Goal: Book appointment/travel/reservation

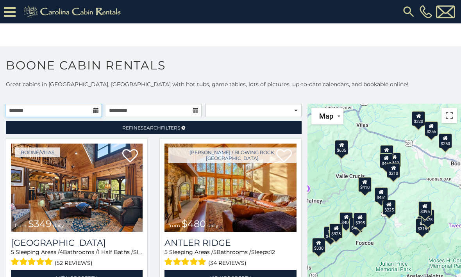
click at [84, 113] on input "text" at bounding box center [54, 110] width 96 height 13
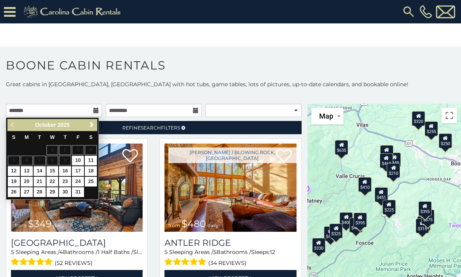
click at [15, 168] on link "12" at bounding box center [14, 171] width 12 height 10
type input "**********"
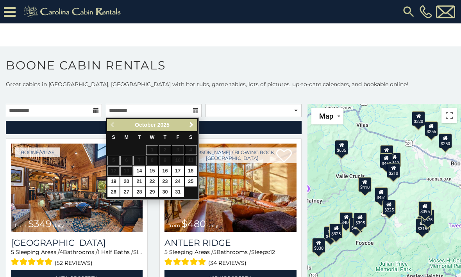
click at [144, 172] on link "14" at bounding box center [139, 171] width 12 height 10
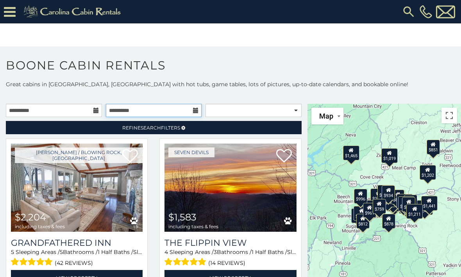
click at [193, 108] on input "**********" at bounding box center [154, 110] width 96 height 13
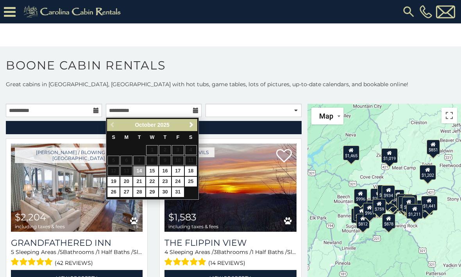
click at [150, 169] on link "15" at bounding box center [152, 171] width 12 height 10
type input "**********"
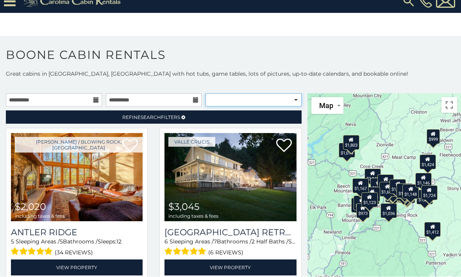
click at [296, 99] on select "**********" at bounding box center [253, 100] width 96 height 13
select select "**********"
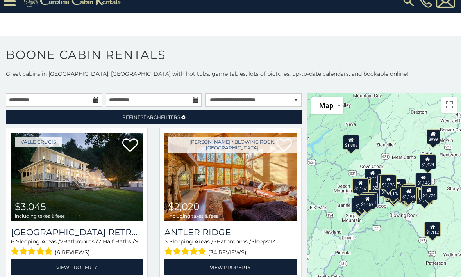
click at [184, 117] on icon at bounding box center [183, 118] width 4 height 5
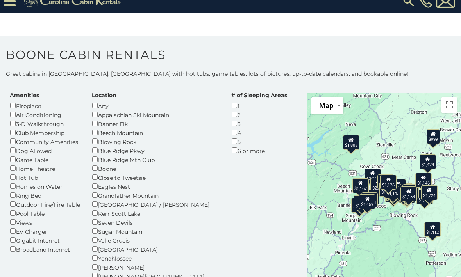
scroll to position [40, 0]
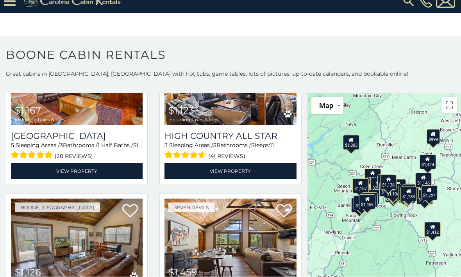
scroll to position [2389, 0]
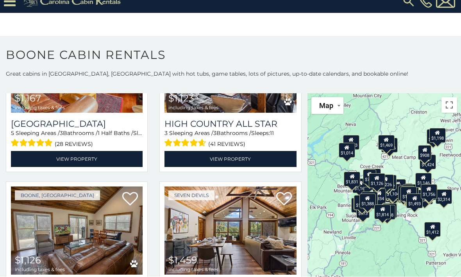
click at [283, 38] on section "**********" at bounding box center [230, 156] width 461 height 241
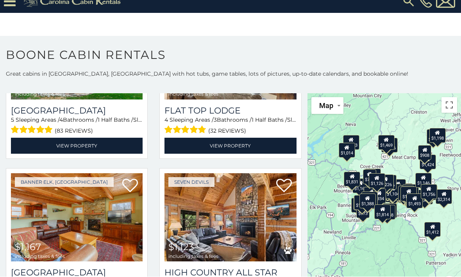
scroll to position [2240, 0]
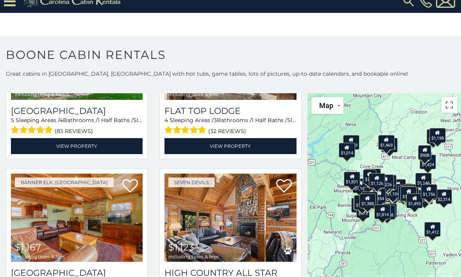
click at [257, 174] on img at bounding box center [230, 218] width 132 height 88
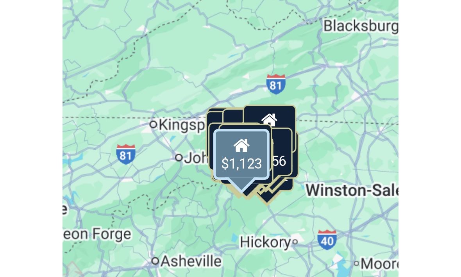
scroll to position [52, 0]
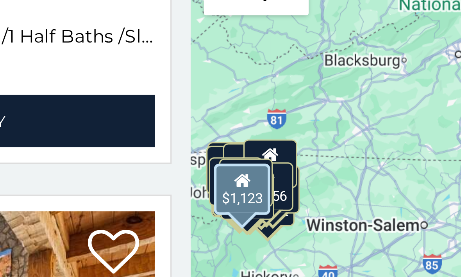
scroll to position [37, 0]
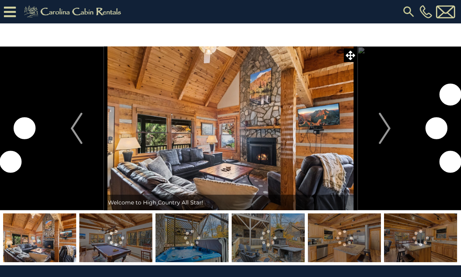
click at [383, 136] on img "Next" at bounding box center [384, 128] width 12 height 31
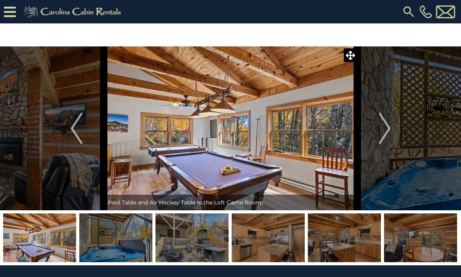
click at [385, 130] on img "Next" at bounding box center [384, 128] width 12 height 31
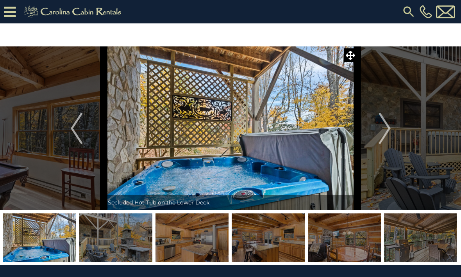
click at [388, 130] on img "Next" at bounding box center [384, 128] width 12 height 31
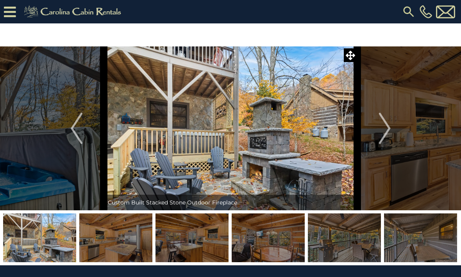
click at [386, 127] on img "Next" at bounding box center [384, 128] width 12 height 31
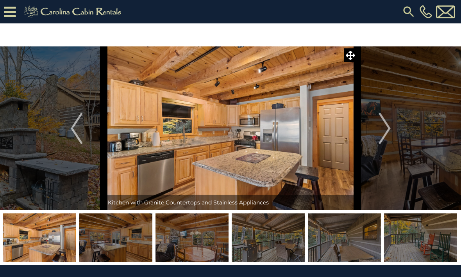
click at [389, 132] on img "Next" at bounding box center [384, 128] width 12 height 31
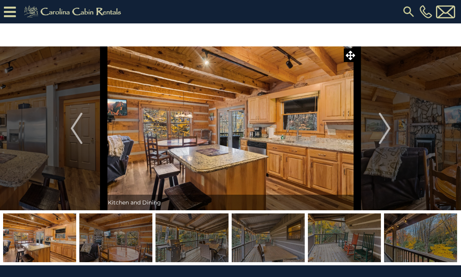
click at [390, 130] on img "Next" at bounding box center [384, 128] width 12 height 31
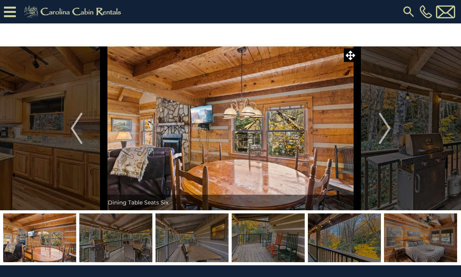
click at [389, 133] on img "Next" at bounding box center [384, 128] width 12 height 31
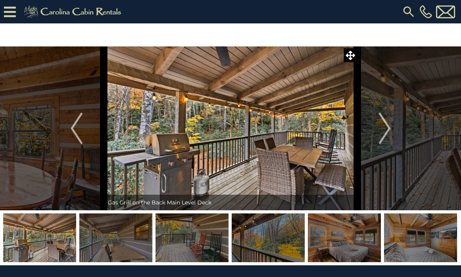
click at [386, 135] on img "Next" at bounding box center [384, 128] width 12 height 31
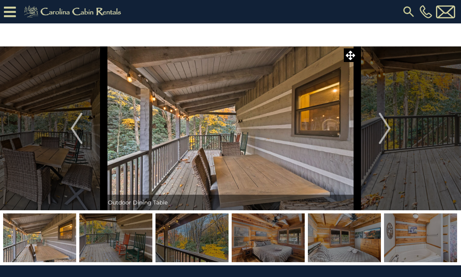
click at [387, 130] on img "Next" at bounding box center [384, 128] width 12 height 31
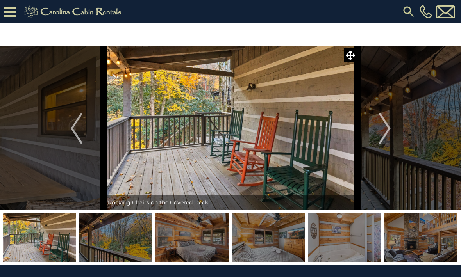
click at [385, 134] on img "Next" at bounding box center [384, 128] width 12 height 31
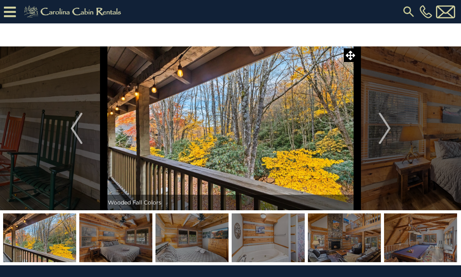
click at [387, 132] on img "Next" at bounding box center [384, 128] width 12 height 31
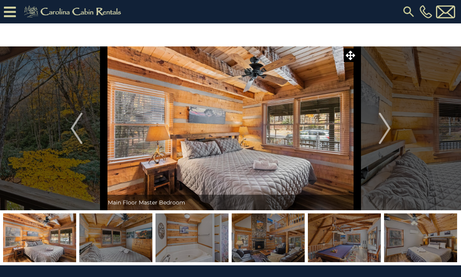
click at [390, 131] on img "Next" at bounding box center [384, 128] width 12 height 31
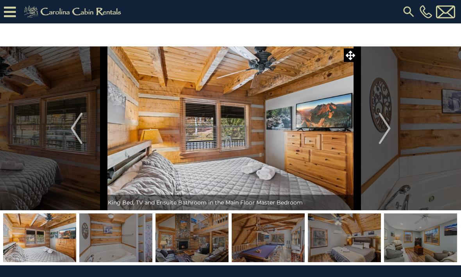
click at [387, 134] on img "Next" at bounding box center [384, 128] width 12 height 31
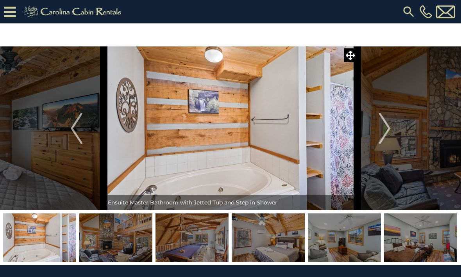
click at [384, 135] on img "Next" at bounding box center [384, 128] width 12 height 31
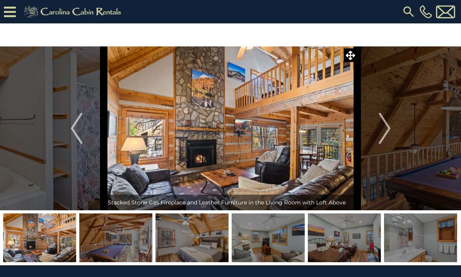
click at [388, 134] on img "Next" at bounding box center [384, 128] width 12 height 31
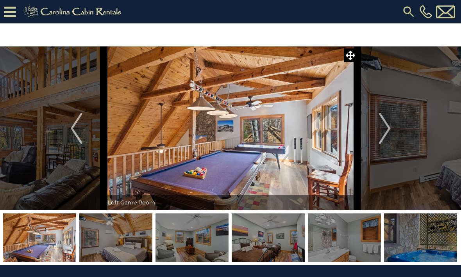
click at [385, 135] on img "Next" at bounding box center [384, 128] width 12 height 31
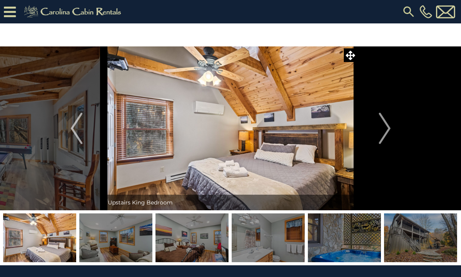
click at [390, 132] on img "Next" at bounding box center [384, 128] width 12 height 31
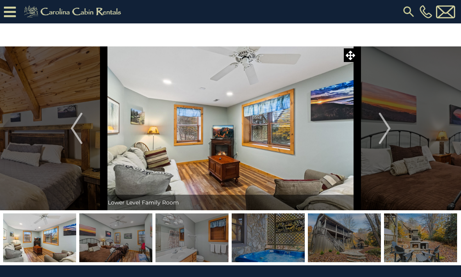
click at [385, 134] on img "Next" at bounding box center [384, 128] width 12 height 31
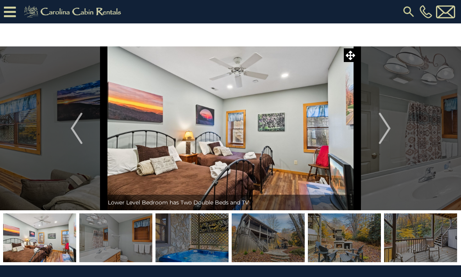
click at [390, 133] on img "Next" at bounding box center [384, 128] width 12 height 31
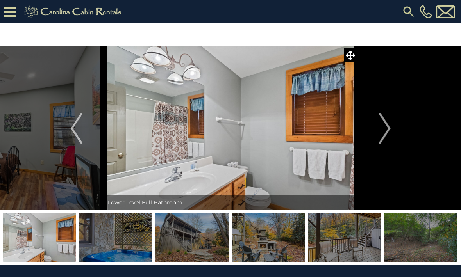
click at [388, 132] on img "Next" at bounding box center [384, 128] width 12 height 31
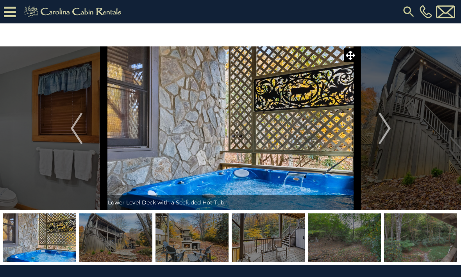
click at [389, 131] on img "Next" at bounding box center [384, 128] width 12 height 31
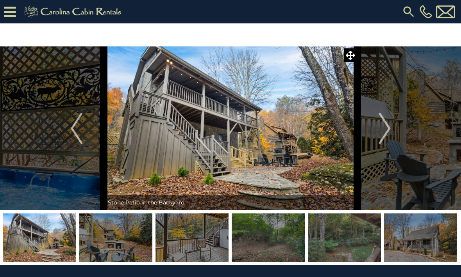
click at [388, 134] on img "Next" at bounding box center [384, 128] width 12 height 31
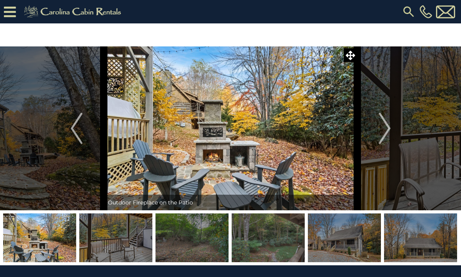
click at [388, 131] on img "Next" at bounding box center [384, 128] width 12 height 31
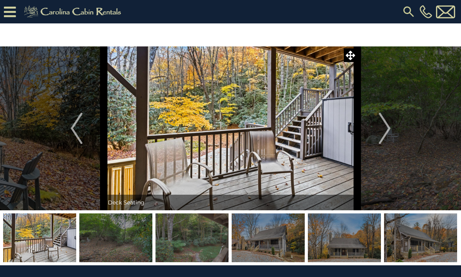
click at [385, 132] on img "Next" at bounding box center [384, 128] width 12 height 31
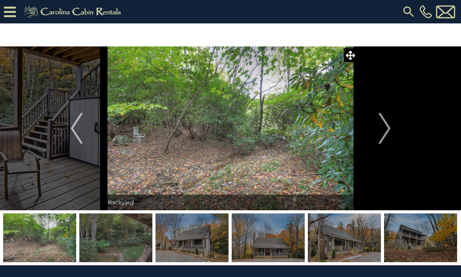
click at [388, 132] on img "Next" at bounding box center [384, 128] width 12 height 31
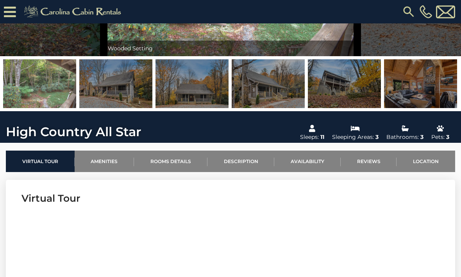
scroll to position [130, 0]
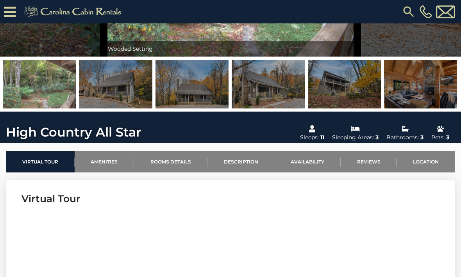
click at [109, 162] on link "Amenities" at bounding box center [105, 161] width 60 height 21
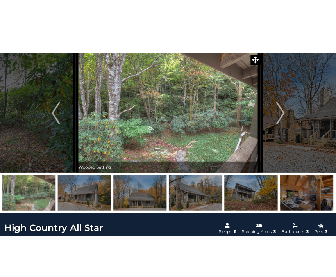
scroll to position [0, 0]
